Goal: Task Accomplishment & Management: Use online tool/utility

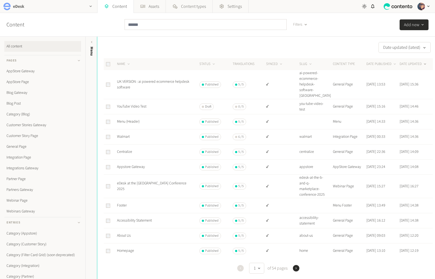
click at [36, 6] on div "eDesk" at bounding box center [48, 6] width 97 height 13
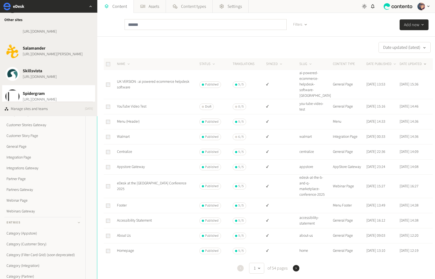
scroll to position [768, 0]
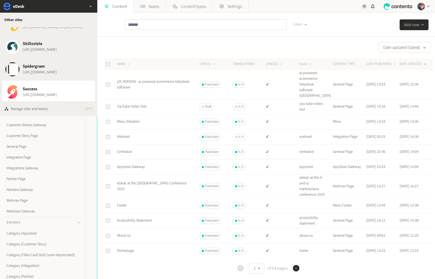
click at [54, 92] on span "Success" at bounding box center [40, 89] width 34 height 6
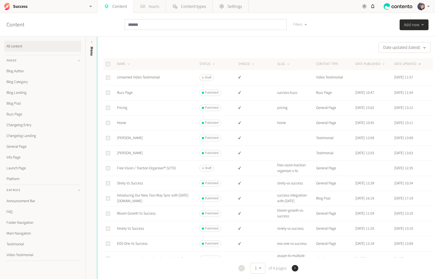
click at [157, 8] on link "Assets" at bounding box center [150, 6] width 32 height 13
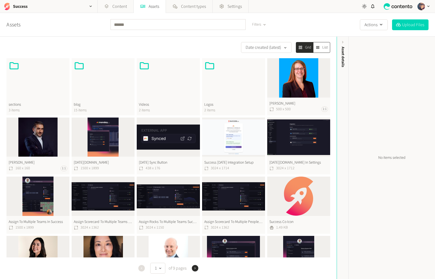
click at [149, 83] on div at bounding box center [168, 78] width 59 height 37
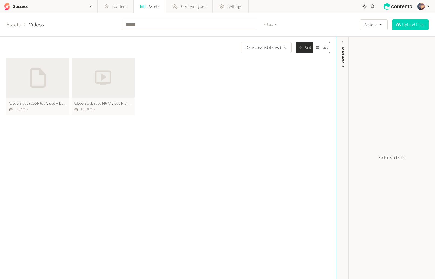
click at [15, 23] on link "Assets" at bounding box center [13, 25] width 14 height 8
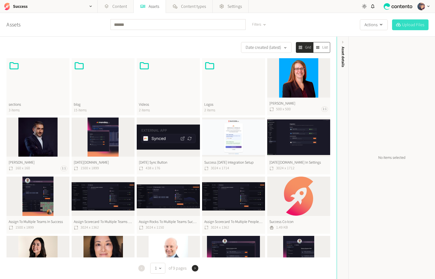
click at [396, 28] on button "Upload Files" at bounding box center [410, 24] width 36 height 11
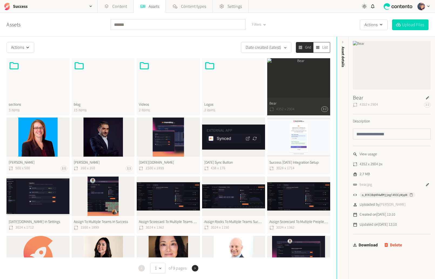
click at [396, 245] on button "Delete" at bounding box center [393, 245] width 18 height 11
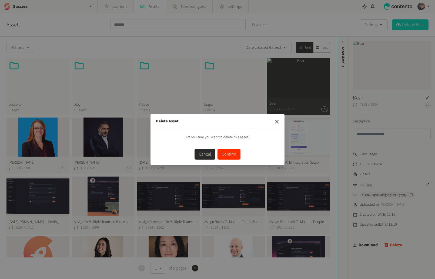
click at [226, 155] on button "Confirm" at bounding box center [228, 154] width 23 height 11
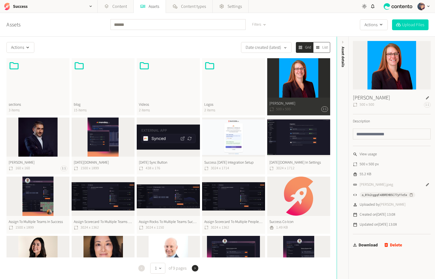
click at [307, 89] on button "Angela Hodges 500 x 500 1:1" at bounding box center [298, 86] width 63 height 57
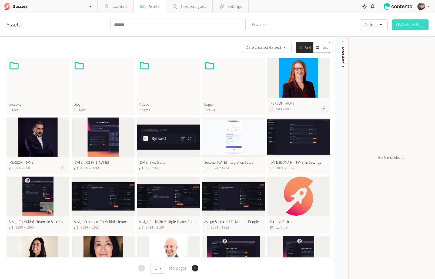
click at [406, 24] on button "Upload Files" at bounding box center [410, 24] width 36 height 11
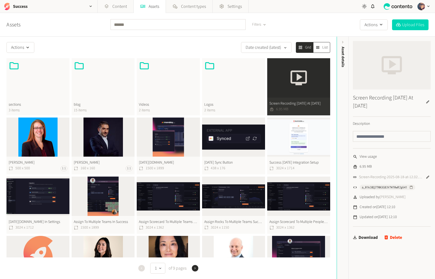
click at [314, 75] on button "Screen Recording 2025 08 18 At 12.02.14 6.95 MB" at bounding box center [298, 86] width 63 height 57
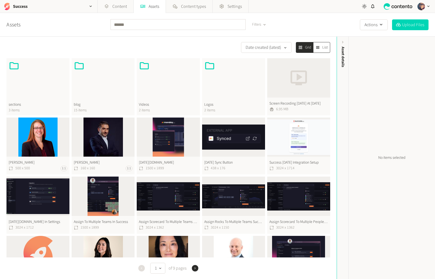
click at [314, 93] on button "Screen Recording 2025 08 18 At 12.02.14 6.95 MB" at bounding box center [298, 86] width 63 height 57
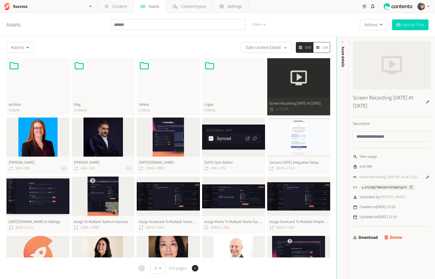
click at [400, 236] on button "Delete" at bounding box center [393, 238] width 18 height 11
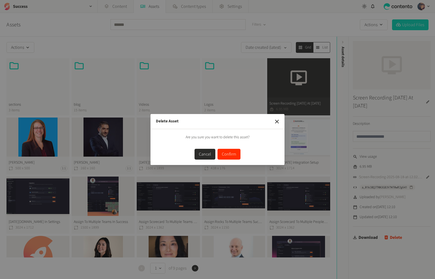
click at [243, 151] on div "Cancel Confirm" at bounding box center [217, 154] width 123 height 11
click at [231, 153] on button "Confirm" at bounding box center [228, 154] width 23 height 11
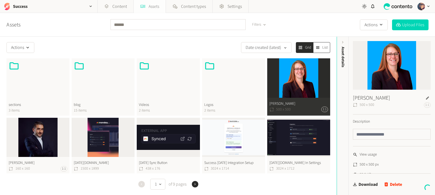
click at [146, 6] on link "Assets" at bounding box center [150, 6] width 32 height 13
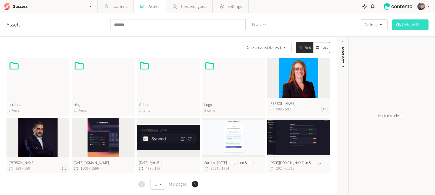
click at [405, 25] on button "Upload Files" at bounding box center [410, 24] width 36 height 11
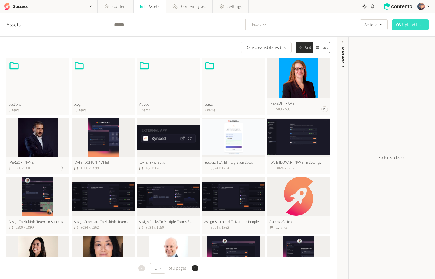
click at [403, 26] on button "Upload Files" at bounding box center [410, 24] width 36 height 11
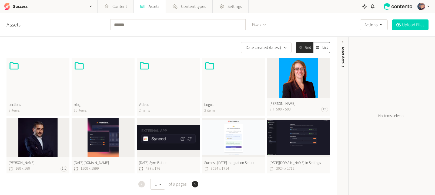
click at [323, 46] on span "List" at bounding box center [324, 48] width 5 height 6
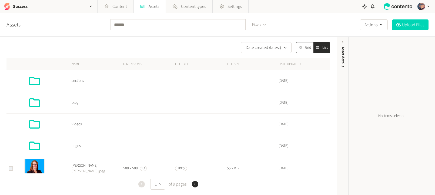
click at [296, 46] on button "Grid" at bounding box center [304, 47] width 17 height 10
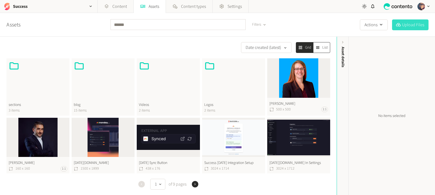
click at [412, 23] on button "Upload Files" at bounding box center [410, 24] width 36 height 11
click at [415, 25] on button "Upload Files" at bounding box center [410, 24] width 36 height 11
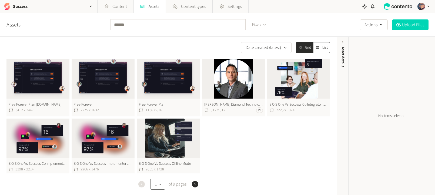
click at [154, 185] on button "1" at bounding box center [157, 184] width 15 height 11
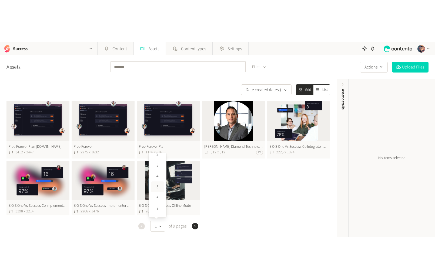
scroll to position [37, 0]
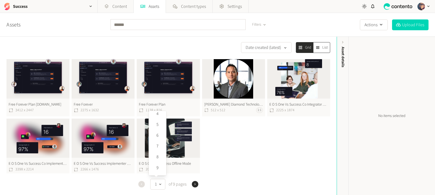
click at [159, 169] on button "9" at bounding box center [157, 167] width 13 height 11
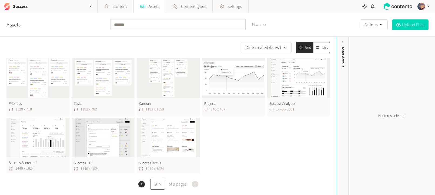
click at [150, 183] on button "9" at bounding box center [157, 184] width 15 height 11
click at [155, 118] on button "1" at bounding box center [157, 118] width 13 height 11
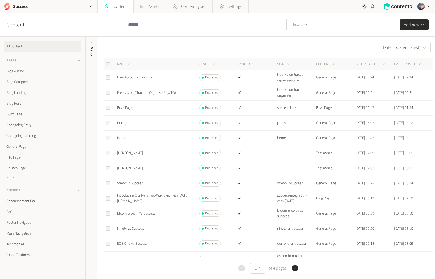
click at [156, 6] on link "Assets" at bounding box center [150, 6] width 32 height 13
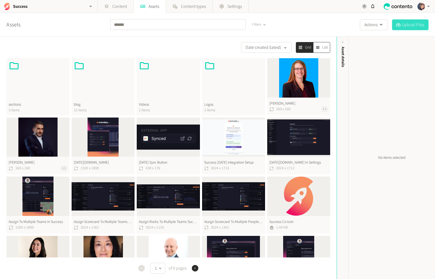
click at [414, 26] on button "Upload Files" at bounding box center [410, 24] width 36 height 11
